Goal: Task Accomplishment & Management: Complete application form

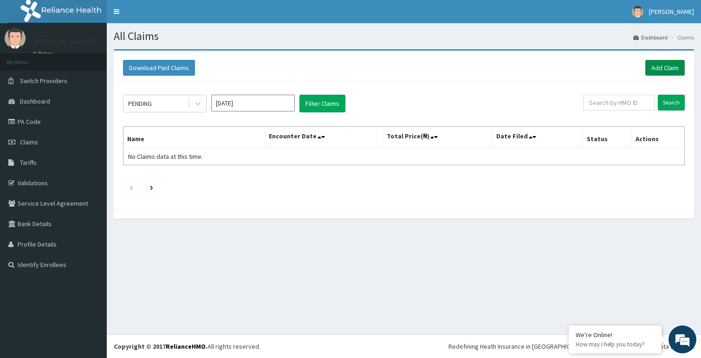
click at [668, 71] on link "Add Claim" at bounding box center [664, 68] width 39 height 16
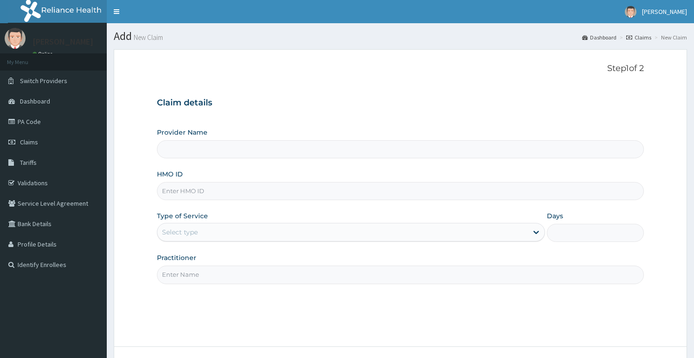
drag, startPoint x: 0, startPoint y: 0, endPoint x: 214, endPoint y: 272, distance: 345.9
click at [214, 272] on input "Practitioner" at bounding box center [400, 275] width 487 height 18
type input "Bodyline Gym- Festac"
type input "1"
type input "bodyline"
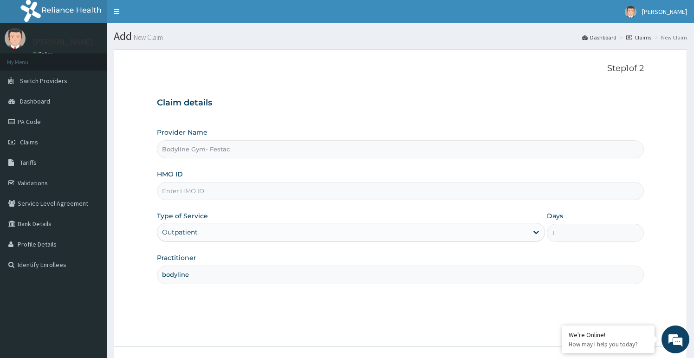
click at [205, 193] on input "HMO ID" at bounding box center [400, 191] width 487 height 18
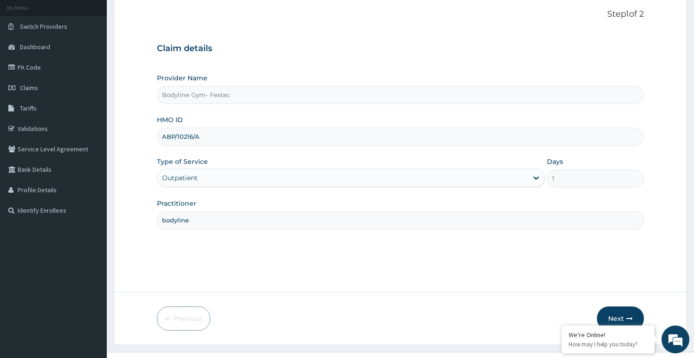
scroll to position [56, 0]
type input "ABP/10216/A"
click at [626, 314] on icon "button" at bounding box center [629, 317] width 7 height 7
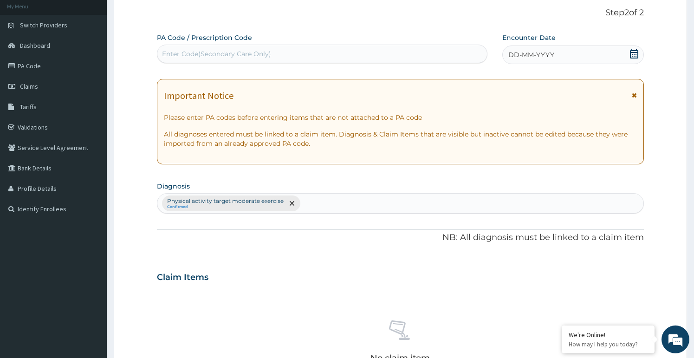
click at [549, 52] on span "DD-MM-YYYY" at bounding box center [531, 54] width 46 height 9
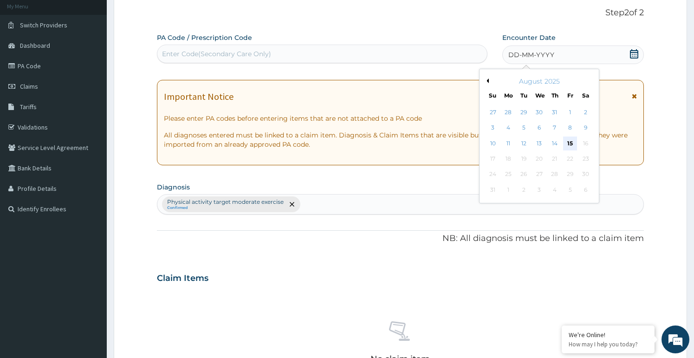
click at [565, 141] on div "15" at bounding box center [570, 144] width 14 height 14
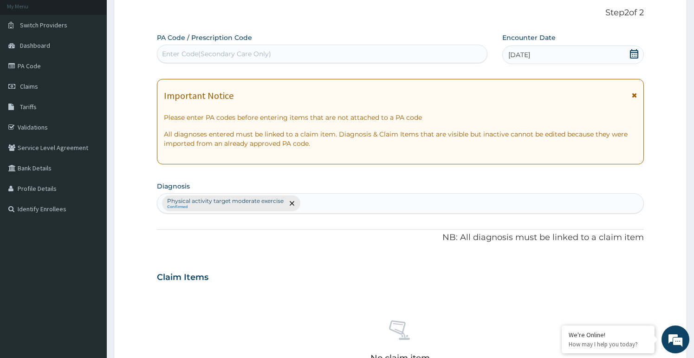
click at [250, 45] on div "Enter Code(Secondary Care Only)" at bounding box center [322, 54] width 330 height 19
type input "PA/C5FB20"
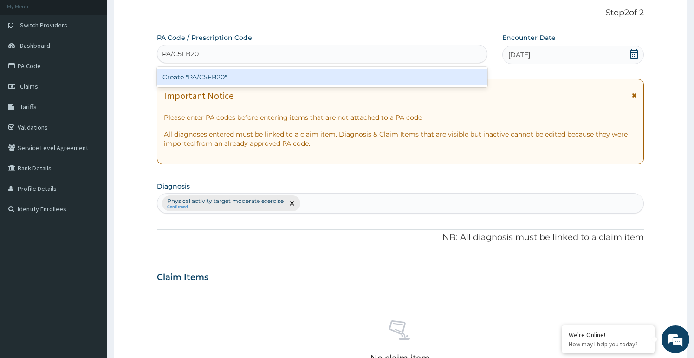
click at [241, 72] on div "Create "PA/C5FB20"" at bounding box center [322, 77] width 330 height 17
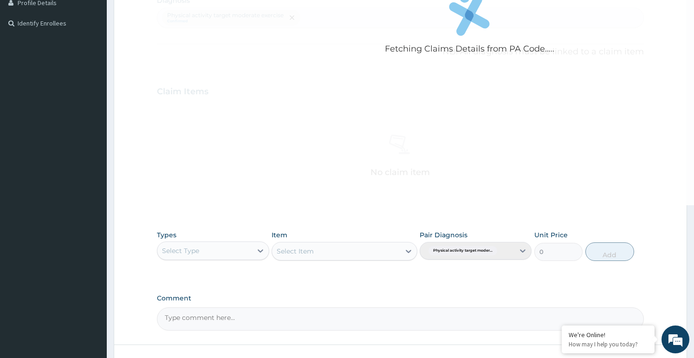
scroll to position [312, 0]
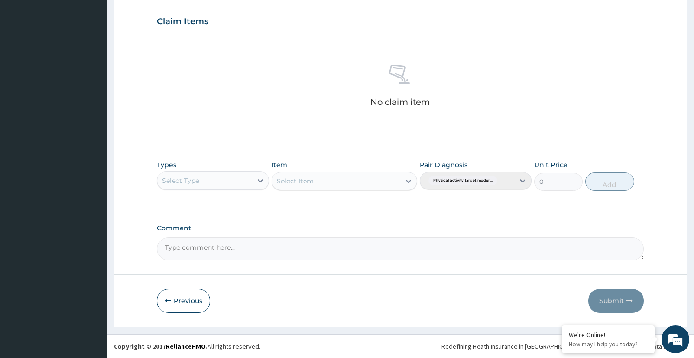
click at [198, 173] on div "Select Type" at bounding box center [204, 180] width 94 height 15
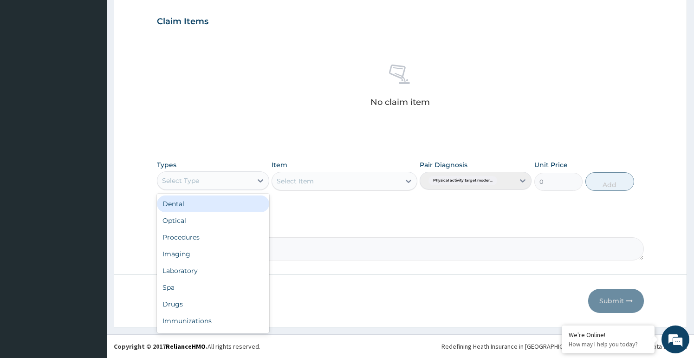
type input "G"
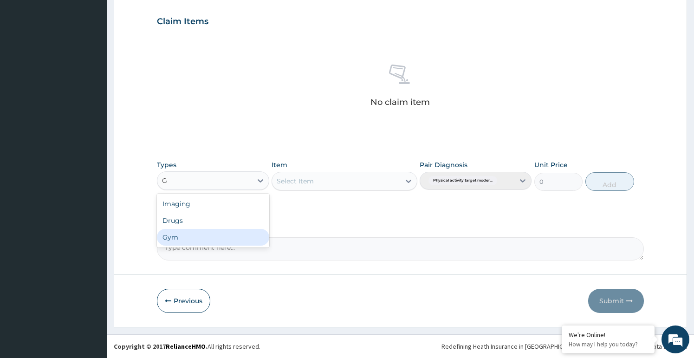
drag, startPoint x: 197, startPoint y: 238, endPoint x: 273, endPoint y: 194, distance: 87.6
click at [197, 237] on div "Gym" at bounding box center [213, 237] width 112 height 17
click at [321, 180] on div "Select Item" at bounding box center [336, 181] width 128 height 15
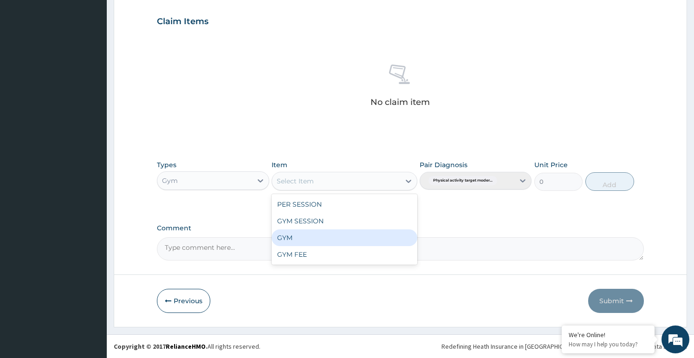
click at [295, 240] on div "GYM" at bounding box center [345, 237] width 146 height 17
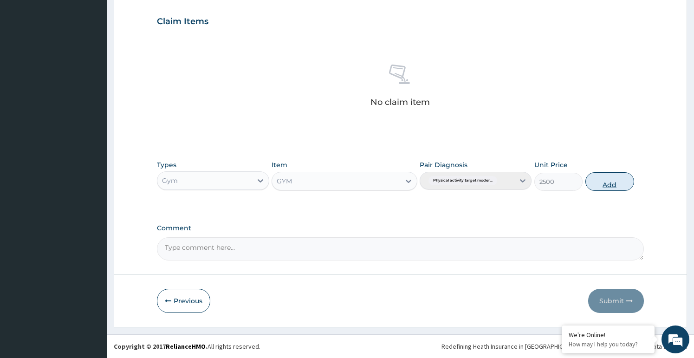
click at [597, 183] on button "Add" at bounding box center [610, 181] width 49 height 19
type input "0"
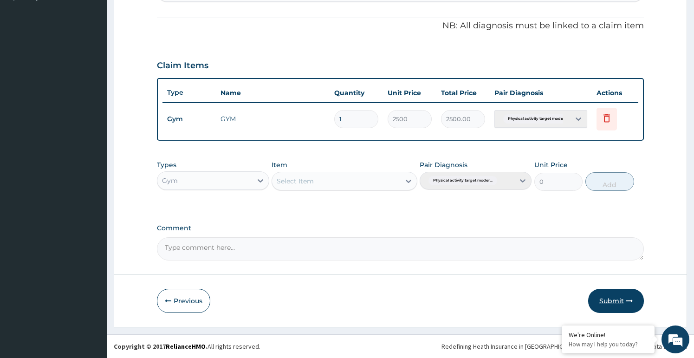
click at [608, 304] on button "Submit" at bounding box center [616, 301] width 56 height 24
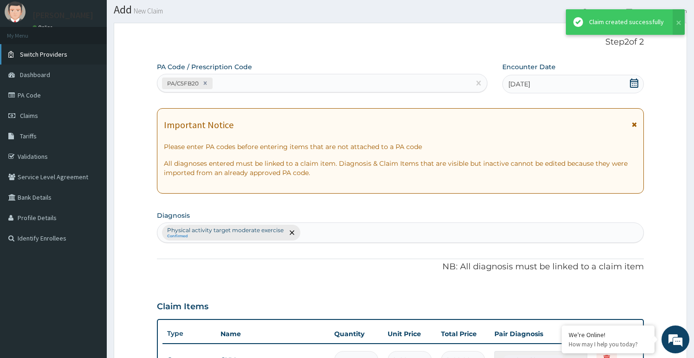
scroll to position [267, 0]
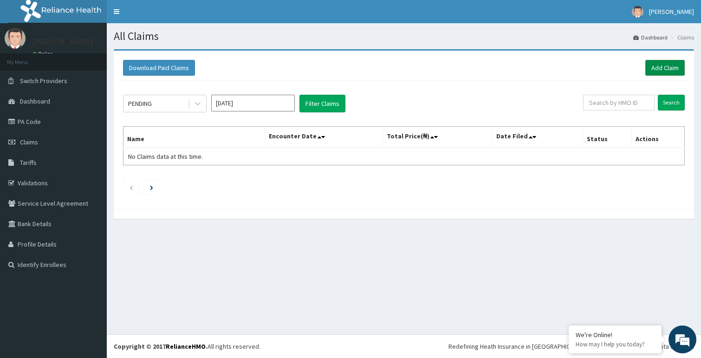
click at [670, 69] on link "Add Claim" at bounding box center [664, 68] width 39 height 16
